Goal: Task Accomplishment & Management: Complete application form

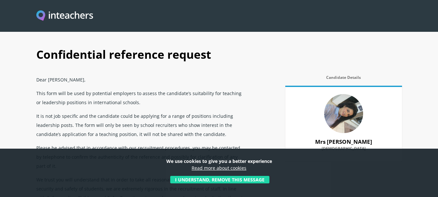
click at [258, 178] on button "I understand, remove this message" at bounding box center [219, 179] width 99 height 7
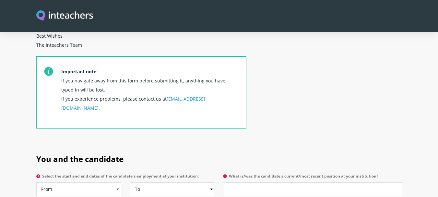
scroll to position [270, 0]
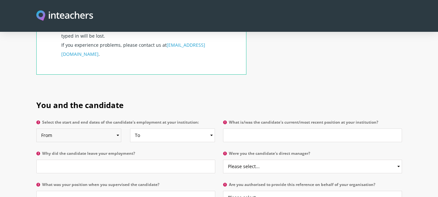
click at [117, 128] on select "From 2025 2024 2023 2022 2021 2020 2019 2018 2017 2016 2015 2014 2013 2012 2011…" at bounding box center [78, 135] width 85 height 14
select select "2023"
click at [36, 128] on select "From 2025 2024 2023 2022 2021 2020 2019 2018 2017 2016 2015 2014 2013 2012 2011…" at bounding box center [78, 135] width 85 height 14
click at [168, 128] on select "To Currently 2025 2024 2023 2022 2021 2020 2019 2018 2017 2016 2015 2014 2013 2…" at bounding box center [172, 135] width 85 height 14
select select "2024"
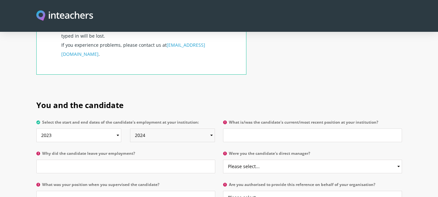
click at [130, 128] on select "To Currently 2025 2024 2023 2022 2021 2020 2019 2018 2017 2016 2015 2014 2013 2…" at bounding box center [172, 135] width 85 height 14
click at [263, 128] on input "What is/was the candidate's current/most recent position at your institution?" at bounding box center [312, 135] width 179 height 14
type input "KG Homeroom Teacher"
click at [261, 159] on select "Please select... Yes No" at bounding box center [312, 166] width 179 height 14
select select "No"
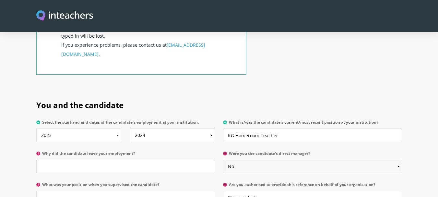
click at [223, 159] on select "Please select... Yes No" at bounding box center [312, 166] width 179 height 14
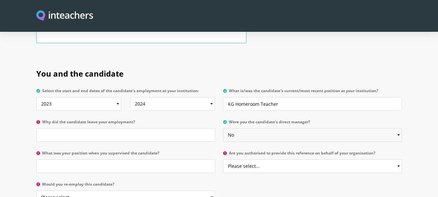
scroll to position [324, 0]
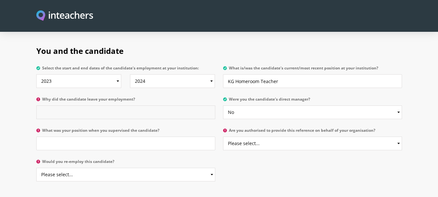
click at [165, 105] on input "Why did the candidate leave your employment?" at bounding box center [125, 112] width 179 height 14
type input "She had to travel for personal reasons out of [GEOGRAPHIC_DATA]"
click at [184, 136] on input "What was your position when you supervised the candidate?" at bounding box center [125, 143] width 179 height 14
type input "D"
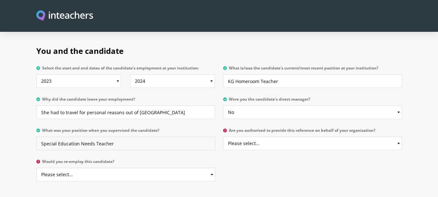
type input "Special Education Needs Teacher"
click at [392, 136] on select "Please select... Yes No" at bounding box center [312, 143] width 179 height 14
select select "No"
click at [223, 136] on select "Please select... Yes No" at bounding box center [312, 143] width 179 height 14
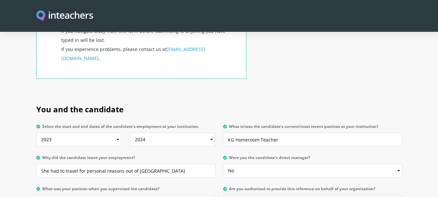
scroll to position [320, 0]
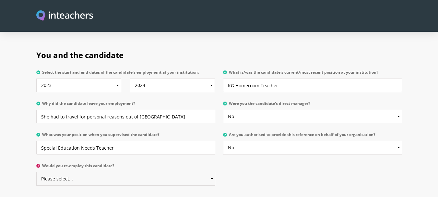
click at [196, 172] on select "Please select... Yes No" at bounding box center [125, 179] width 179 height 14
select select "Yes"
click at [36, 172] on select "Please select... Yes No" at bounding box center [125, 179] width 179 height 14
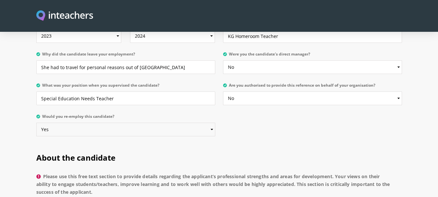
scroll to position [324, 0]
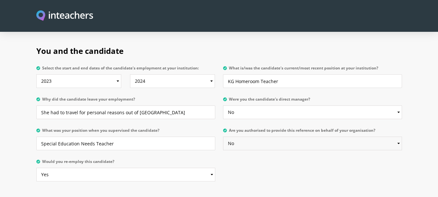
click at [273, 136] on select "Please select... Yes No" at bounding box center [312, 143] width 179 height 14
select select
click at [223, 136] on select "Please select... Yes No" at bounding box center [312, 143] width 179 height 14
click at [278, 136] on select "Please select... Yes No" at bounding box center [312, 143] width 179 height 14
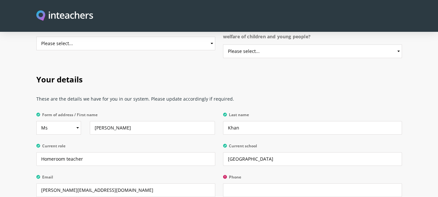
scroll to position [1242, 0]
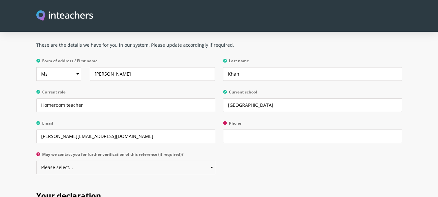
click at [204, 160] on select "Please select... Yes No" at bounding box center [125, 167] width 179 height 14
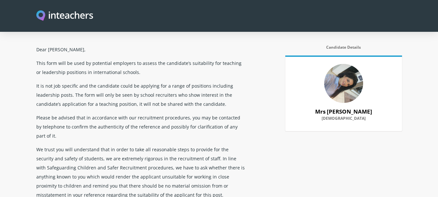
scroll to position [0, 0]
